Goal: Task Accomplishment & Management: Use online tool/utility

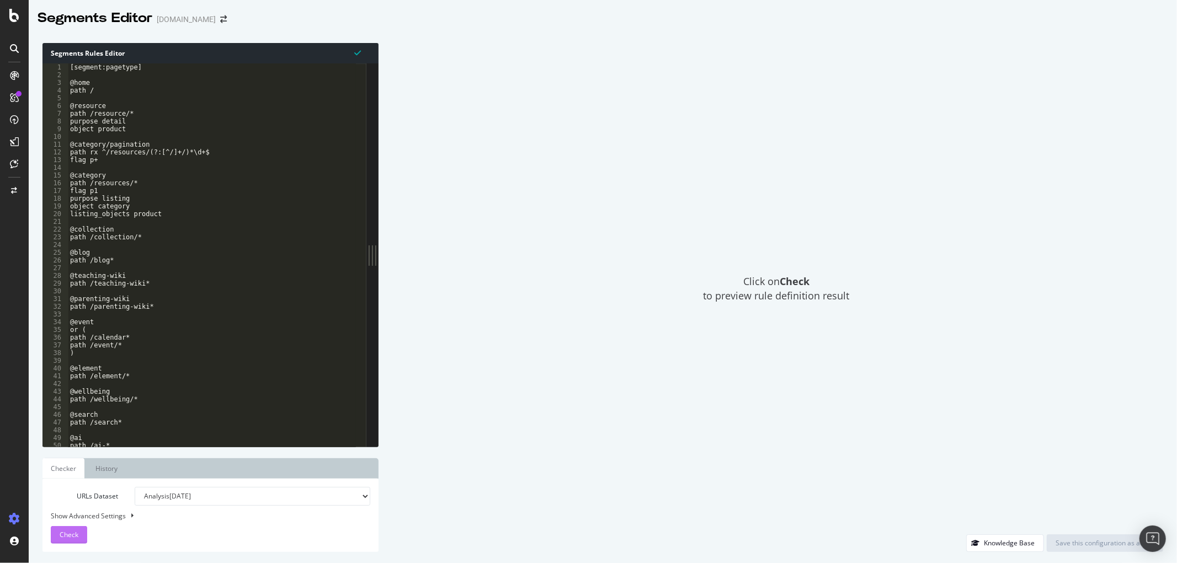
click at [69, 536] on span "Check" at bounding box center [69, 534] width 19 height 9
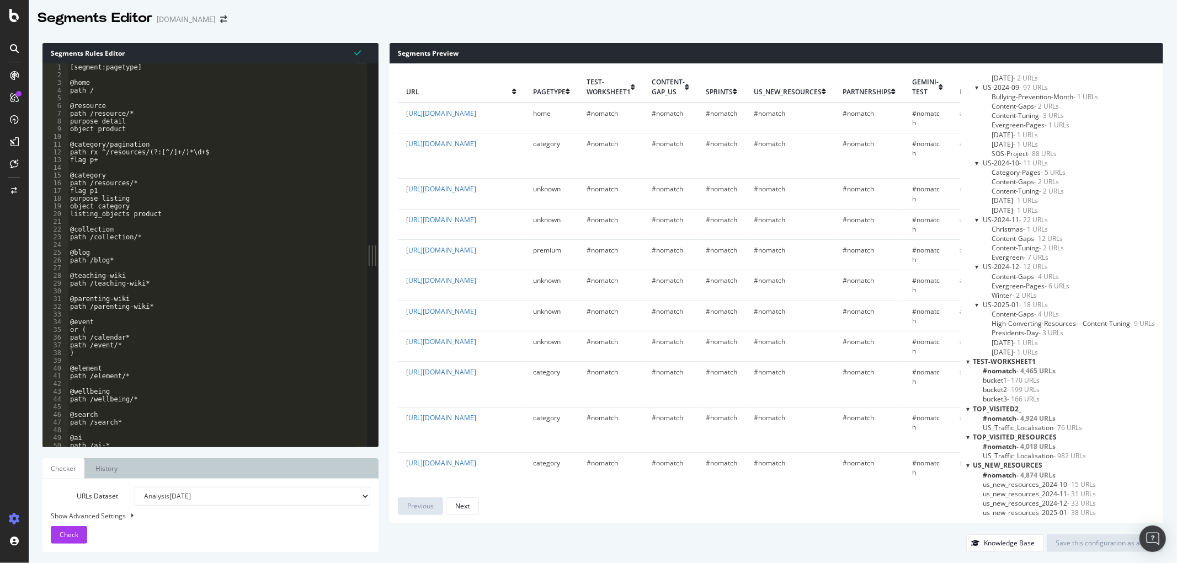
scroll to position [2047, 0]
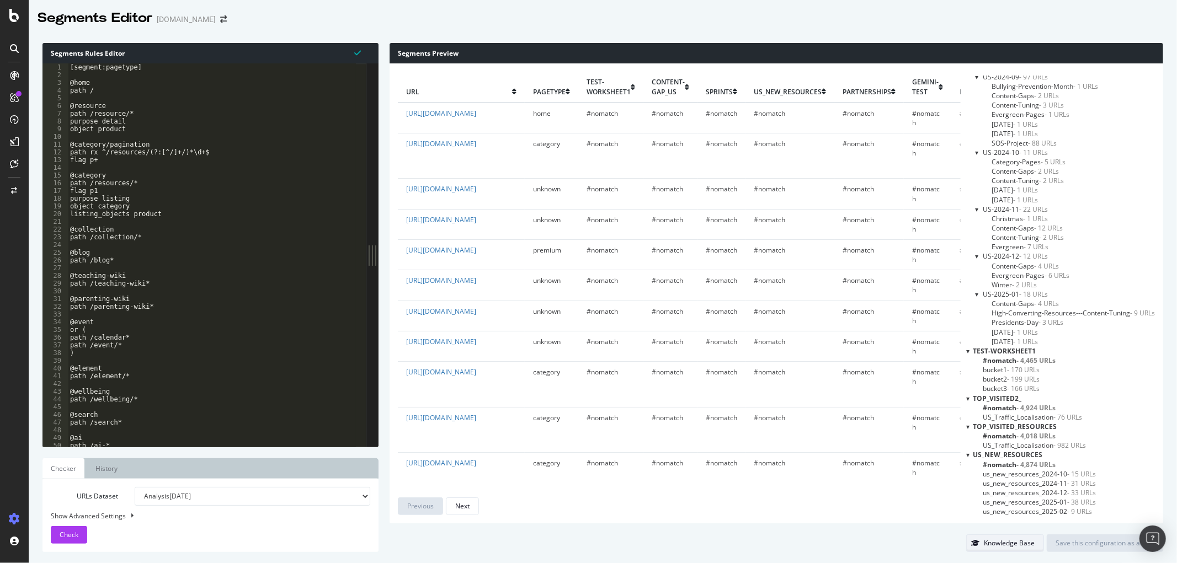
click at [1023, 547] on div "Knowledge Base" at bounding box center [1009, 543] width 51 height 9
click at [156, 400] on div "[segment:pagetype] @home path / @resource path /resource/* purpose detail objec…" at bounding box center [957, 257] width 1779 height 389
type textarea "path /resource/earth039s-spheres-reading-passage-comprehension-worksheet-for-sp…"
